Goal: Task Accomplishment & Management: Manage account settings

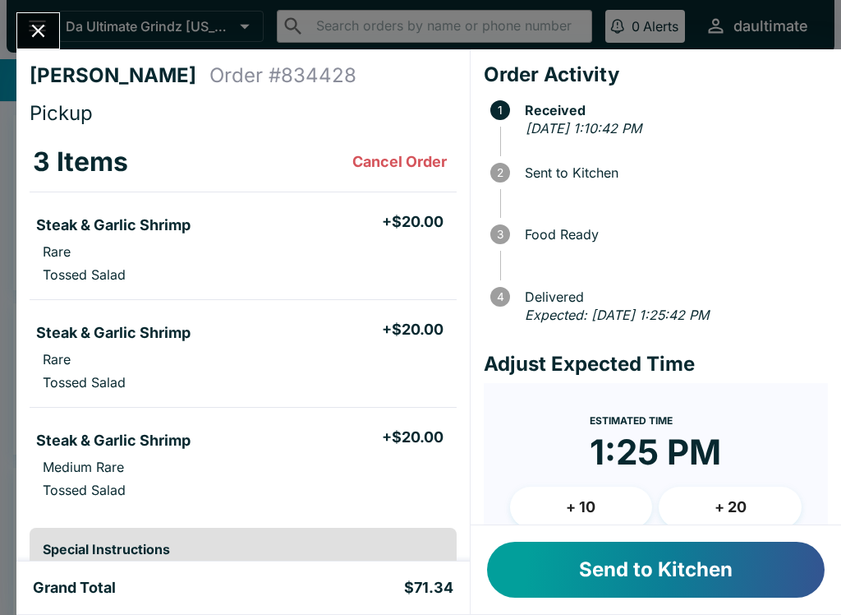
click at [601, 585] on button "Send to Kitchen" at bounding box center [656, 569] width 338 height 56
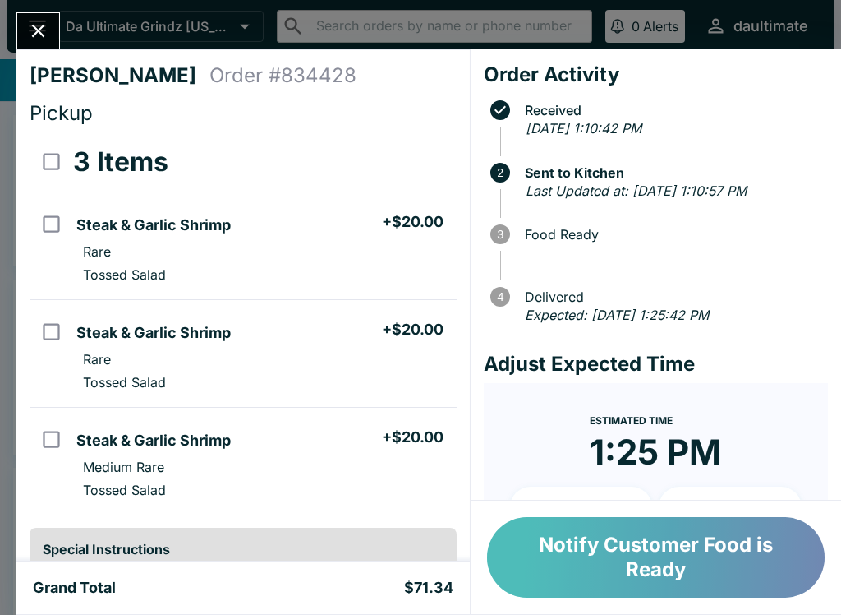
click at [695, 553] on button "Notify Customer Food is Ready" at bounding box center [656, 557] width 338 height 81
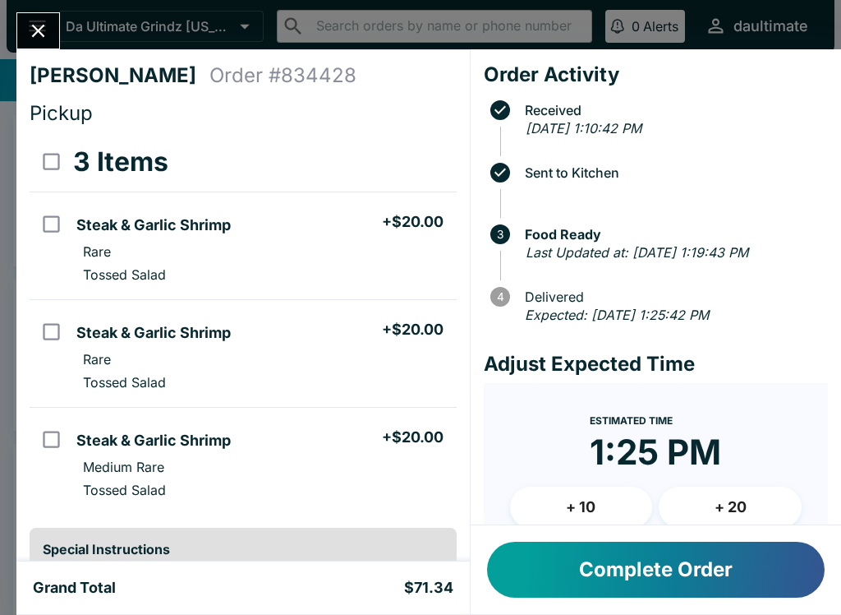
click at [39, 37] on icon "Close" at bounding box center [38, 31] width 22 height 22
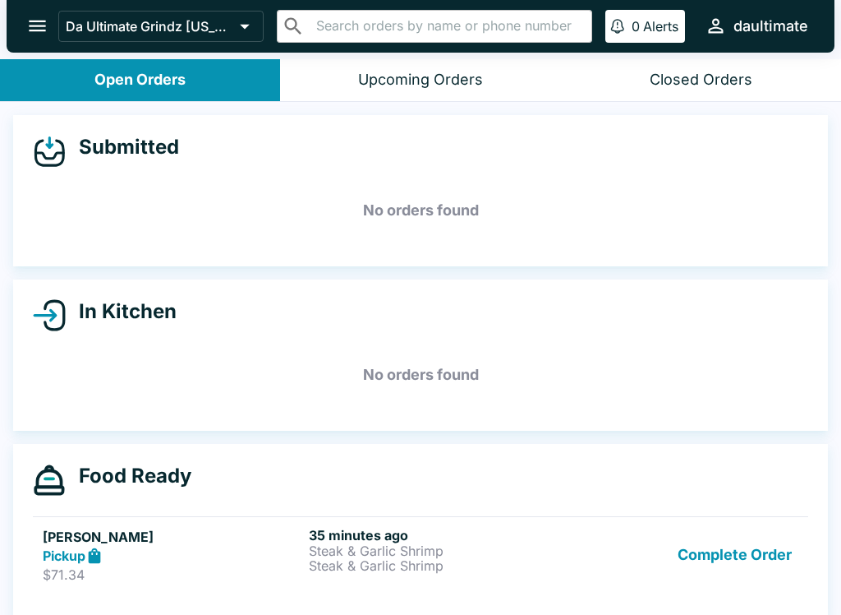
click at [163, 163] on div "Submitted" at bounding box center [421, 151] width 776 height 33
click at [130, 170] on div "Submitted No orders found" at bounding box center [420, 190] width 815 height 151
click at [34, 36] on icon "open drawer" at bounding box center [37, 26] width 22 height 22
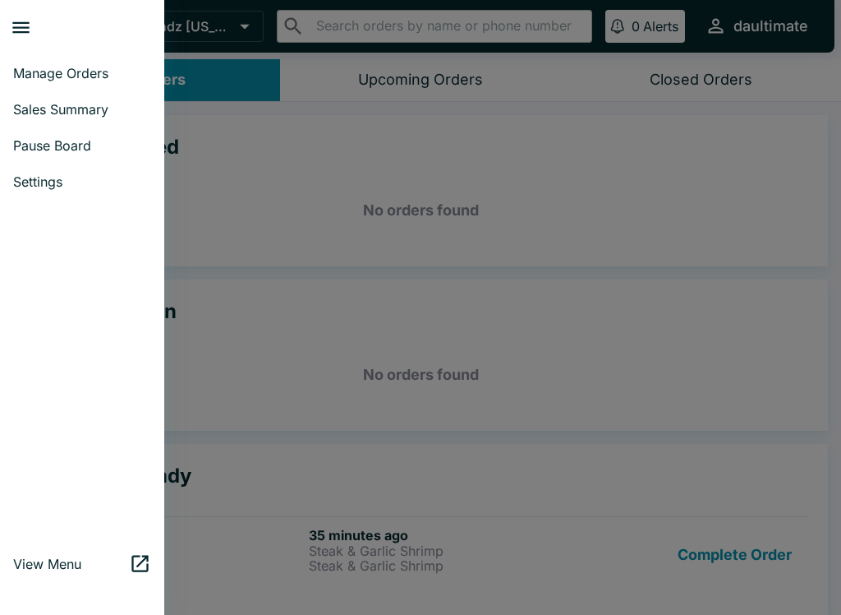
click at [94, 111] on span "Sales Summary" at bounding box center [82, 109] width 138 height 16
select select "03:00"
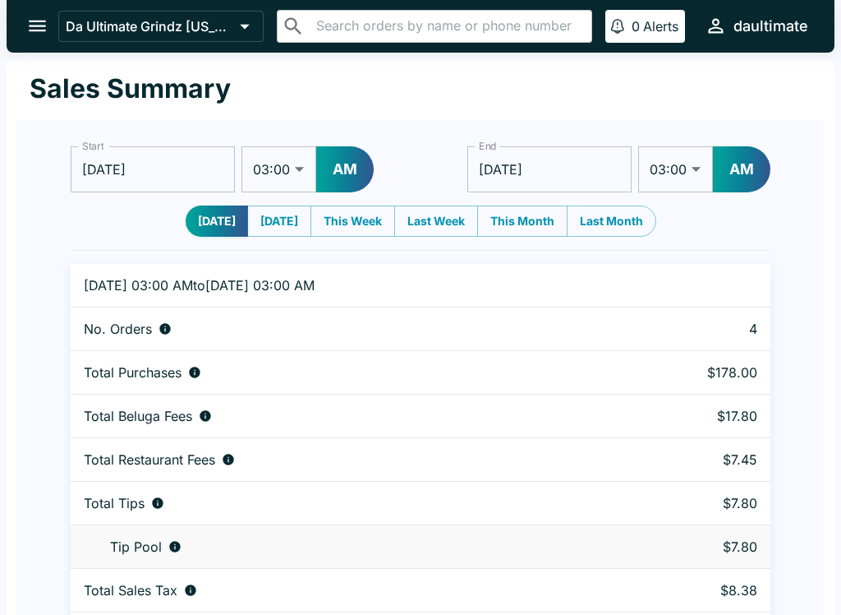
click at [40, 25] on icon "open drawer" at bounding box center [37, 26] width 22 height 22
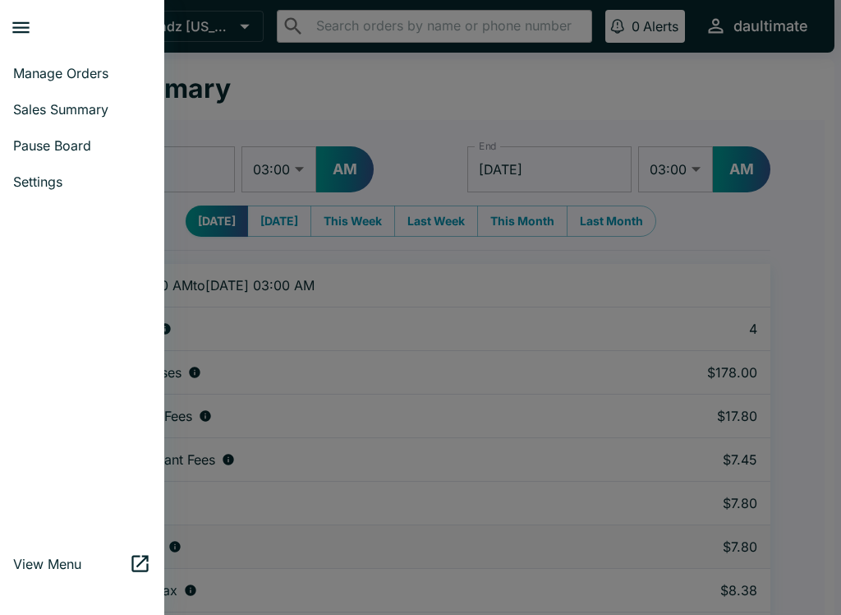
click at [37, 71] on span "Manage Orders" at bounding box center [82, 73] width 138 height 16
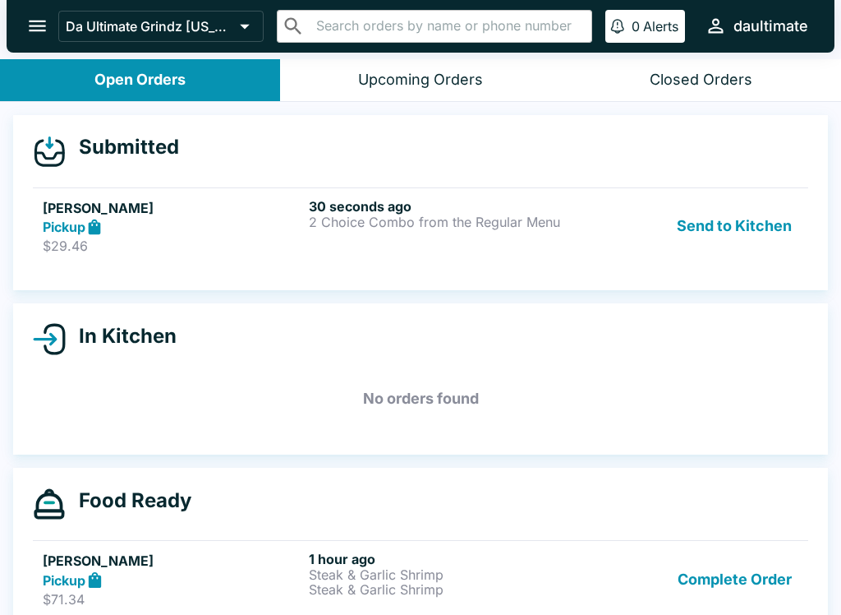
click at [159, 228] on div "Pickup" at bounding box center [173, 227] width 260 height 19
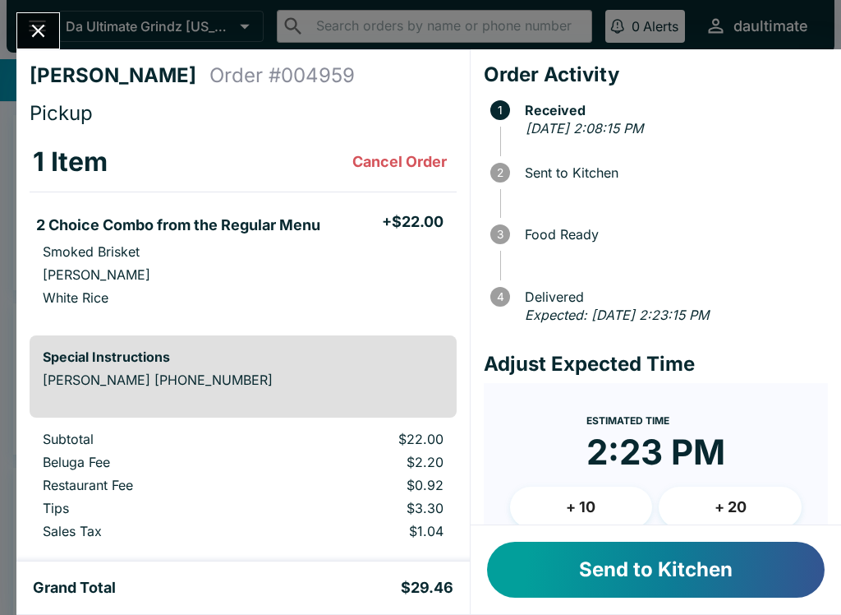
click at [670, 576] on button "Send to Kitchen" at bounding box center [656, 569] width 338 height 56
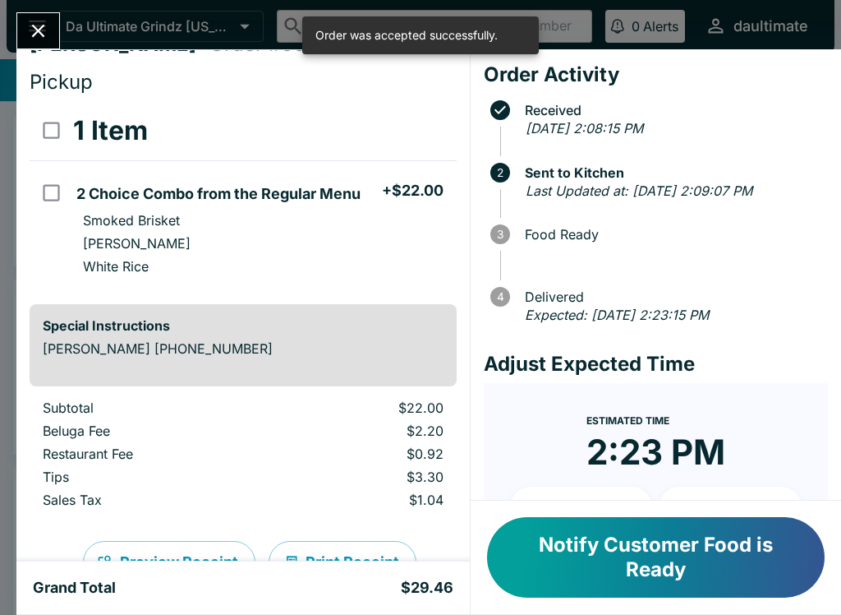
scroll to position [27, 0]
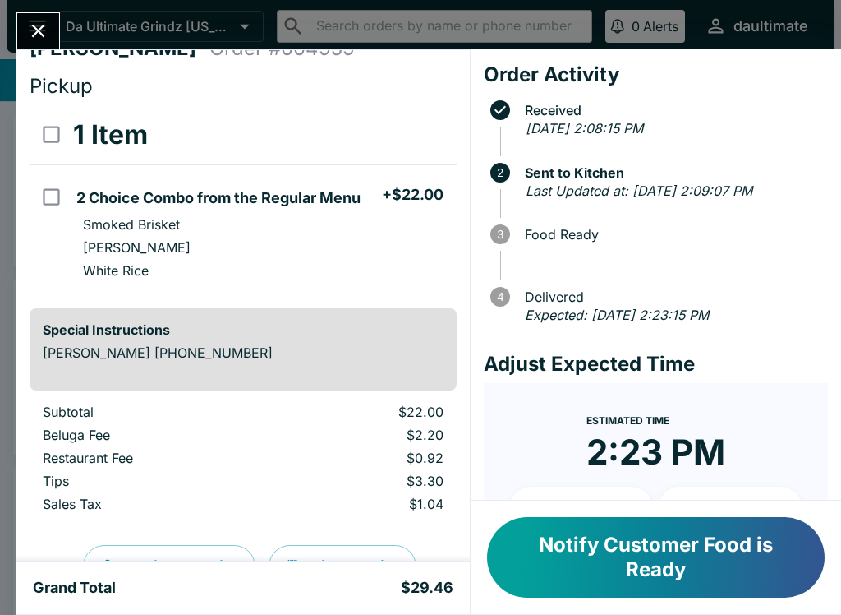
click at [592, 578] on button "Notify Customer Food is Ready" at bounding box center [656, 557] width 338 height 81
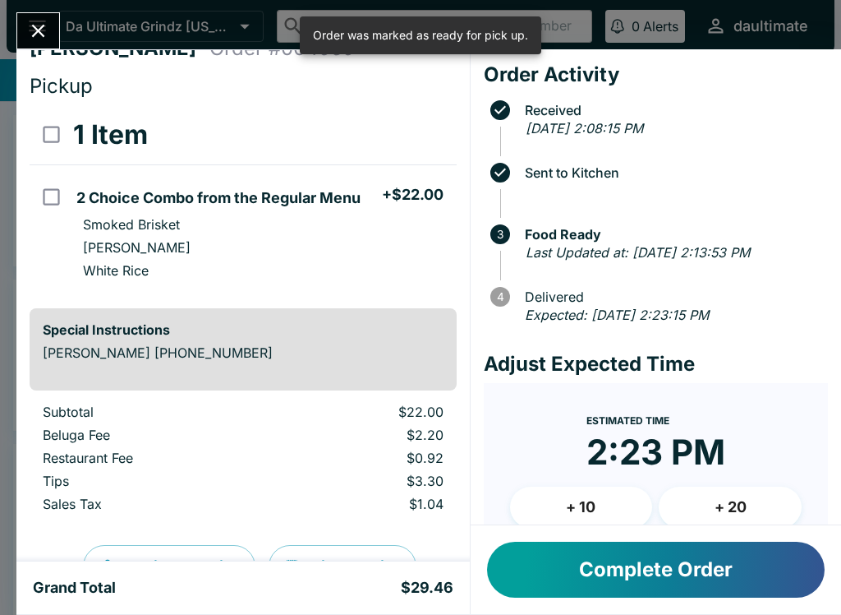
click at [96, 353] on p "[PERSON_NAME] [PHONE_NUMBER]" at bounding box center [243, 352] width 401 height 16
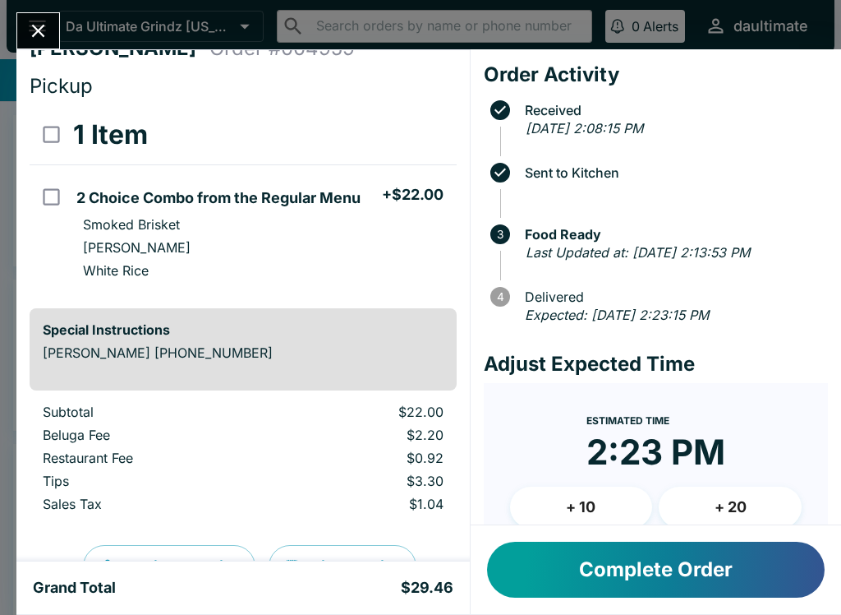
click at [702, 582] on button "Complete Order" at bounding box center [656, 569] width 338 height 56
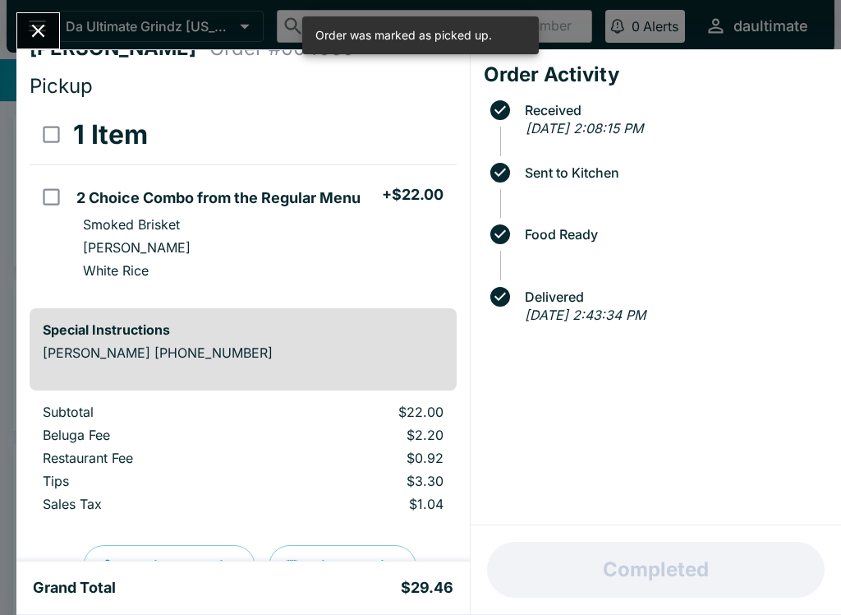
click at [36, 39] on icon "Close" at bounding box center [38, 31] width 22 height 22
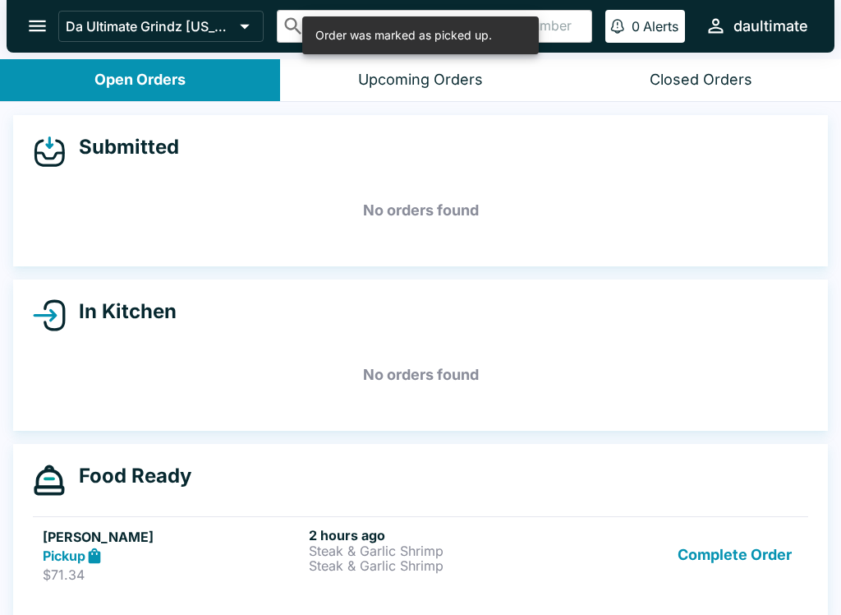
click at [738, 576] on button "Complete Order" at bounding box center [734, 555] width 127 height 57
